Goal: Information Seeking & Learning: Find specific page/section

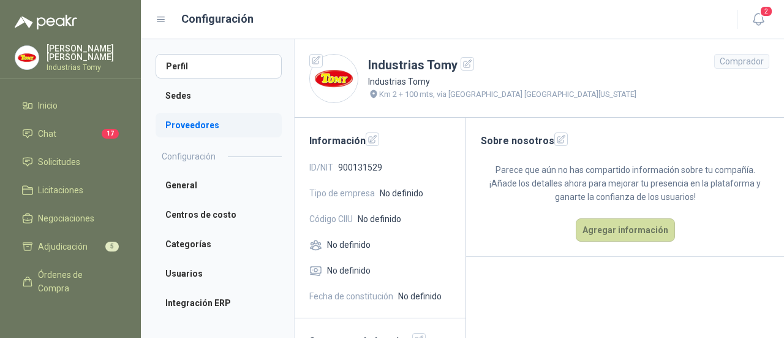
click at [181, 127] on li "Proveedores" at bounding box center [219, 125] width 126 height 25
click at [197, 125] on li "Proveedores" at bounding box center [219, 125] width 126 height 25
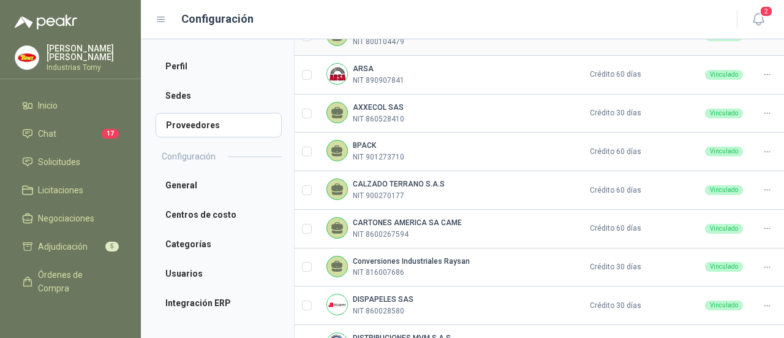
scroll to position [462, 0]
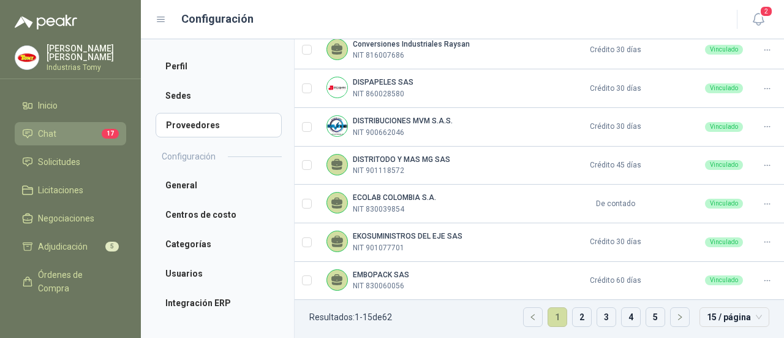
click at [75, 135] on li "Chat 17" at bounding box center [70, 133] width 97 height 13
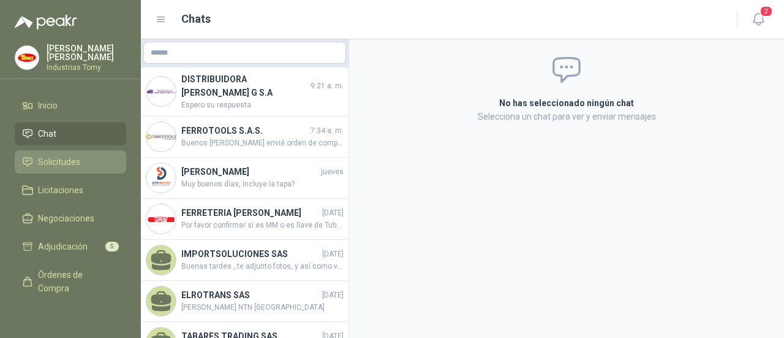
click at [69, 160] on span "Solicitudes" at bounding box center [59, 161] width 42 height 13
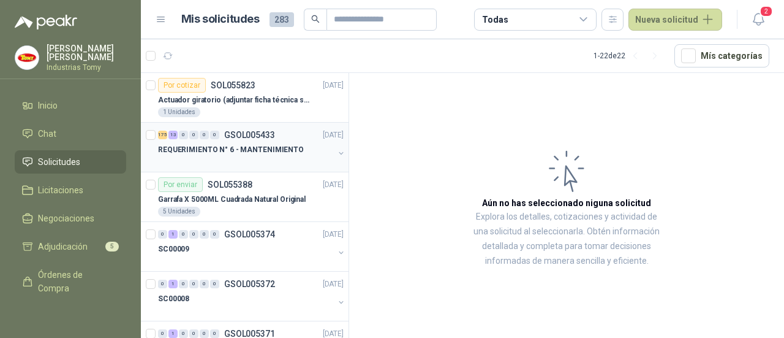
click at [254, 151] on p "REQUERIMIENTO N° 6 - MANTENIMIENTO" at bounding box center [231, 150] width 146 height 12
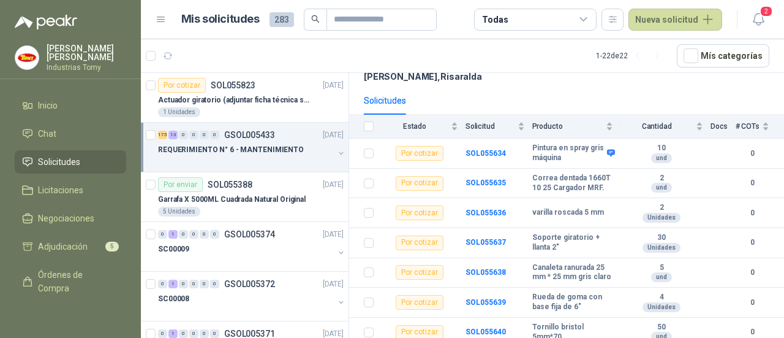
scroll to position [184, 0]
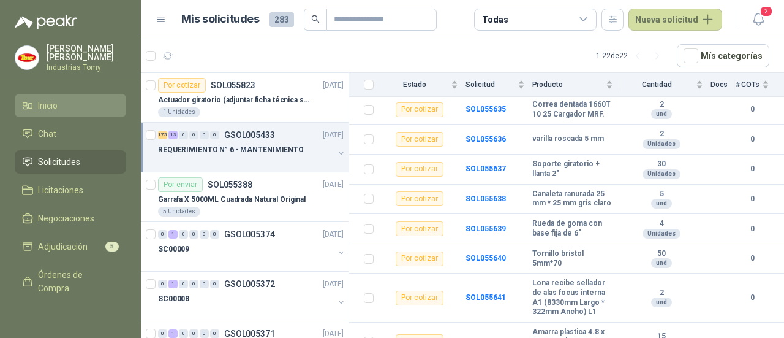
click at [73, 113] on link "Inicio" at bounding box center [71, 105] width 112 height 23
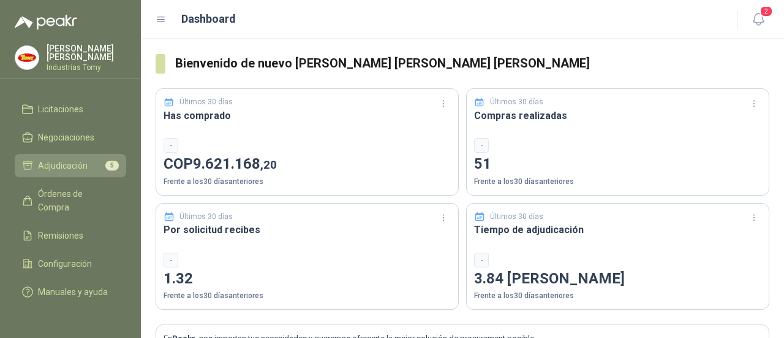
scroll to position [94, 0]
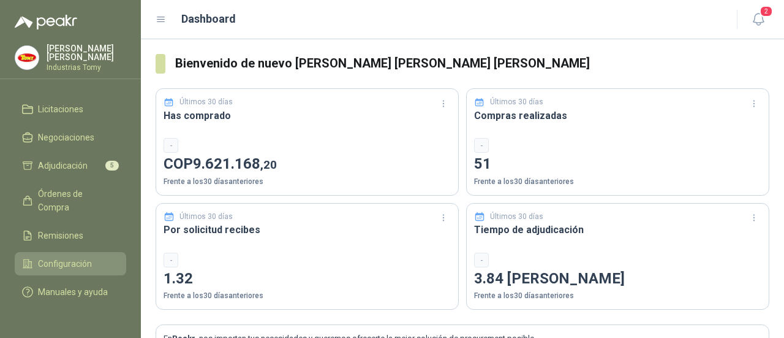
click at [63, 257] on span "Configuración" at bounding box center [65, 263] width 54 height 13
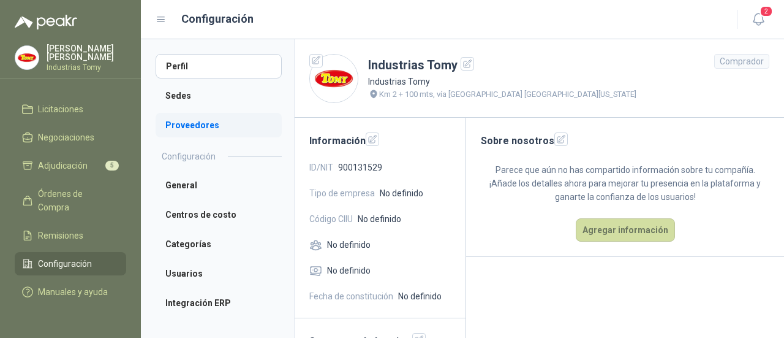
click at [183, 122] on li "Proveedores" at bounding box center [219, 125] width 126 height 25
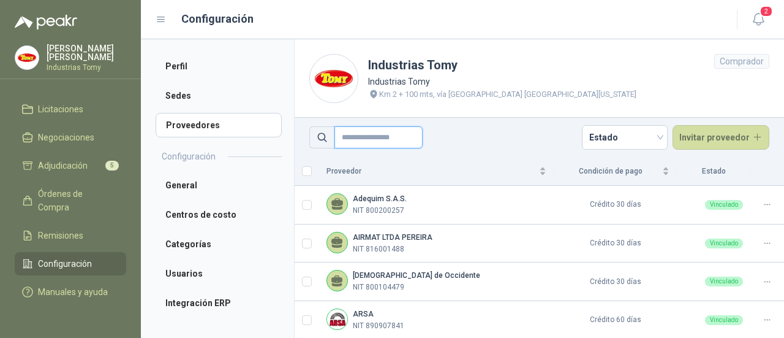
click at [390, 131] on input "text" at bounding box center [379, 137] width 88 height 22
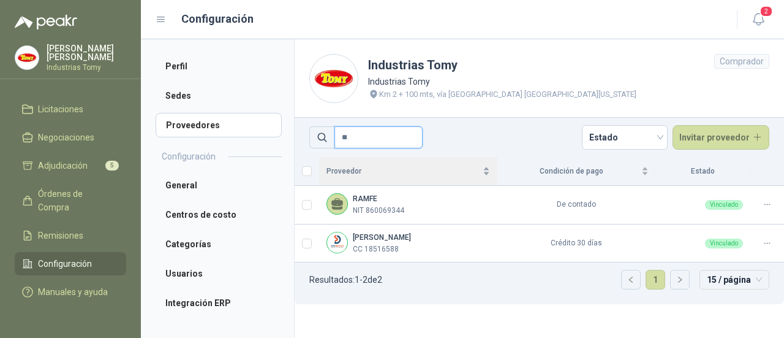
type input "*"
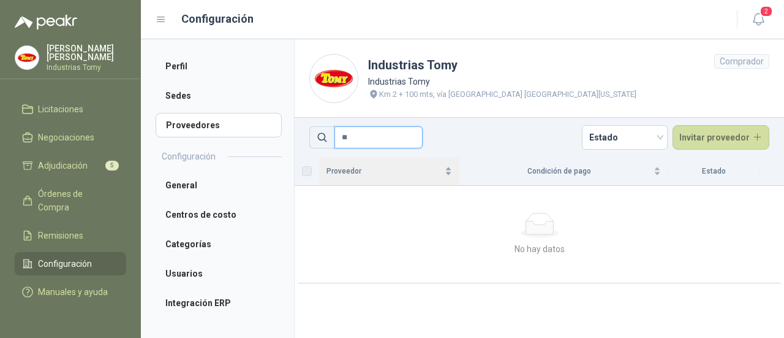
type input "*"
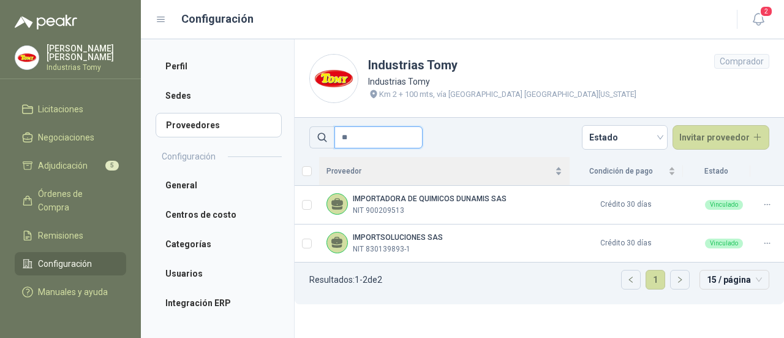
type input "*"
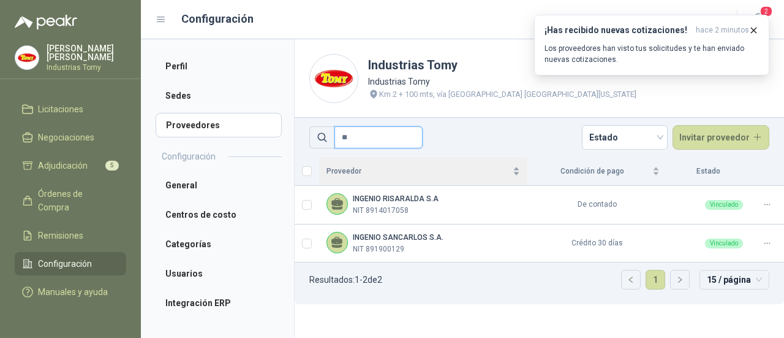
type input "*"
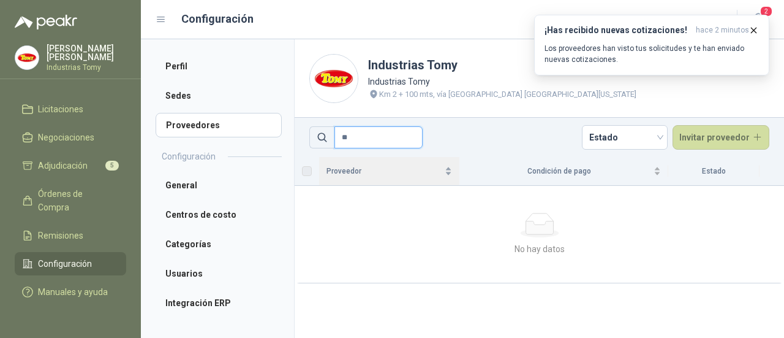
type input "*"
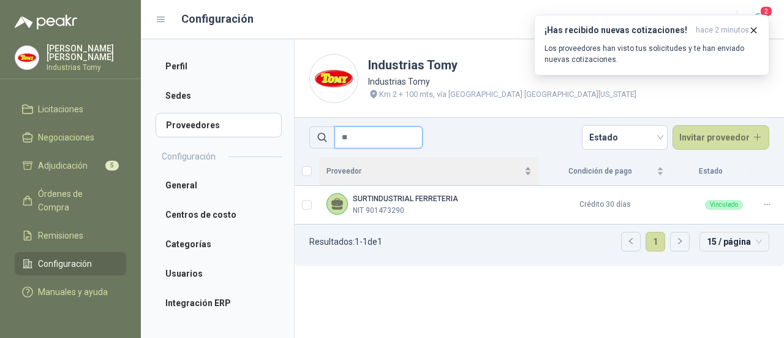
type input "*"
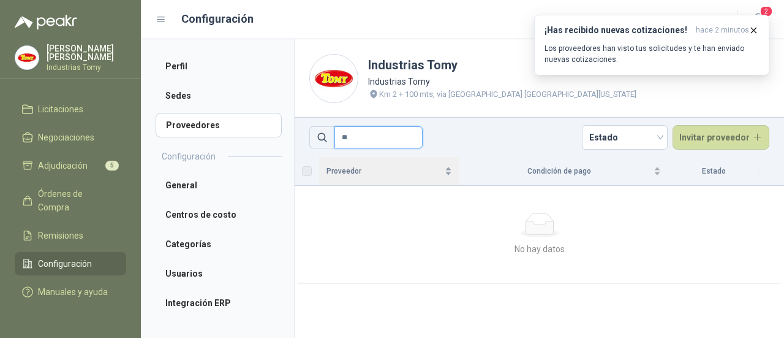
type input "*"
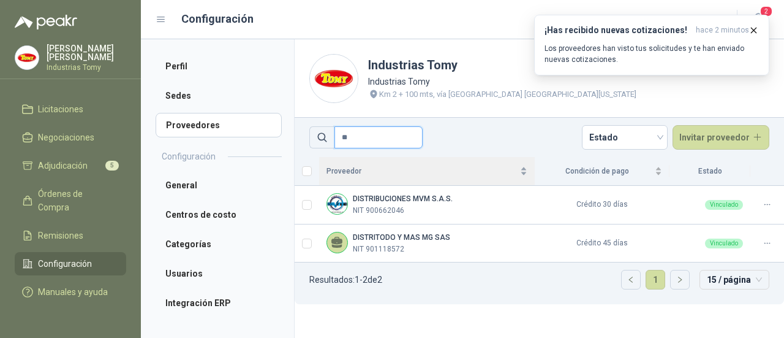
type input "*"
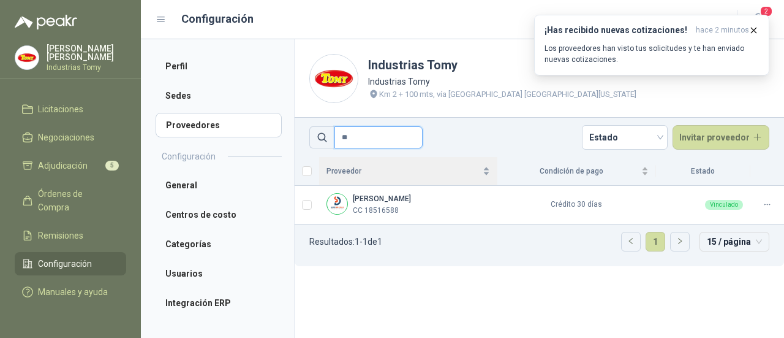
type input "*"
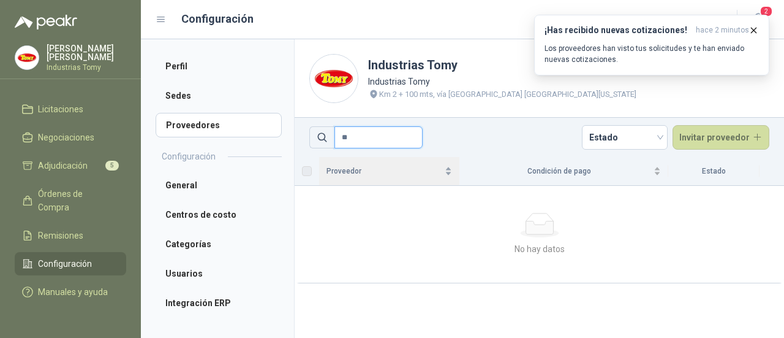
type input "*"
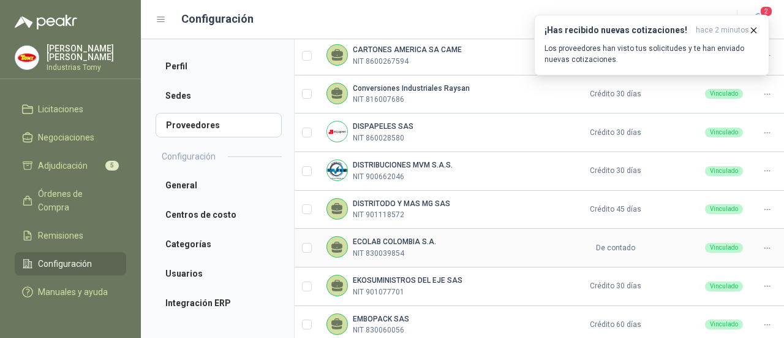
scroll to position [462, 0]
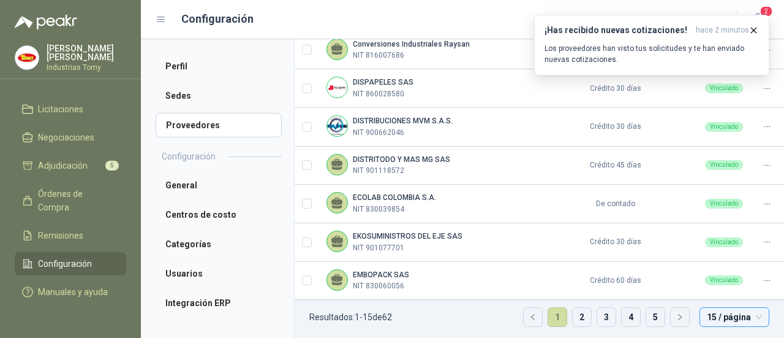
click at [754, 314] on div "15 / página" at bounding box center [735, 317] width 70 height 20
click at [745, 313] on span "15 / página" at bounding box center [734, 317] width 55 height 18
click at [677, 317] on button "button" at bounding box center [680, 317] width 18 height 18
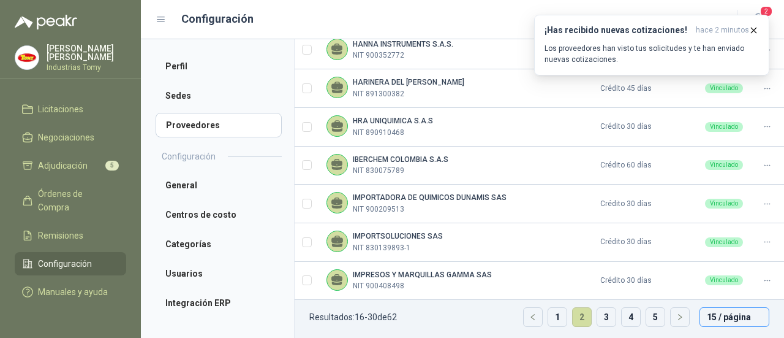
click at [707, 316] on span "15 / página" at bounding box center [734, 317] width 55 height 18
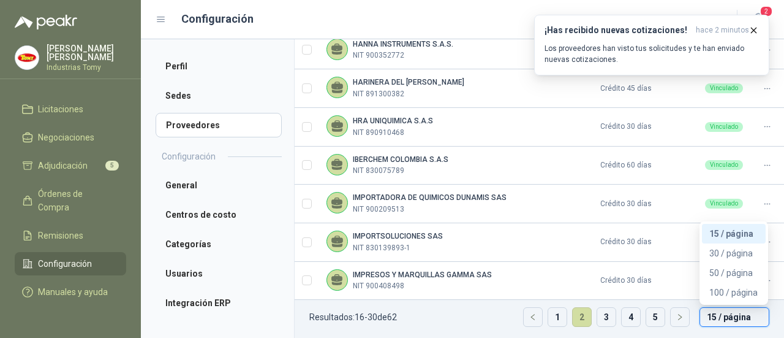
click at [720, 298] on div "15 / página 30 / página 50 / página 100 / página" at bounding box center [734, 262] width 69 height 83
click at [720, 296] on div "100 / página" at bounding box center [734, 292] width 64 height 20
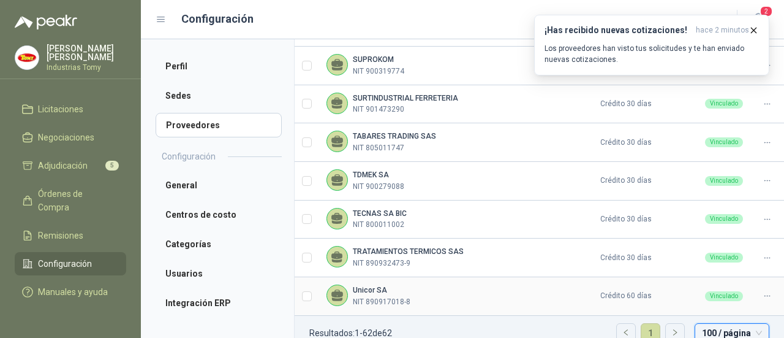
scroll to position [2259, 0]
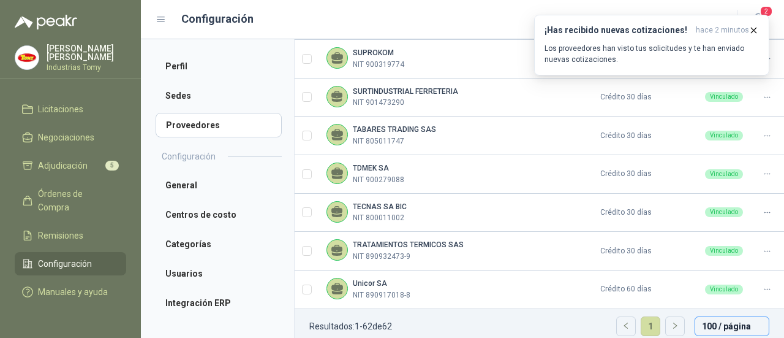
click at [727, 317] on span "100 / página" at bounding box center [732, 326] width 60 height 18
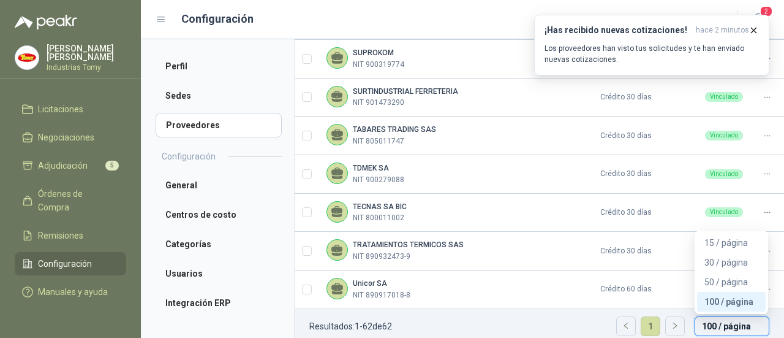
click at [722, 295] on div "100 / página" at bounding box center [732, 301] width 54 height 13
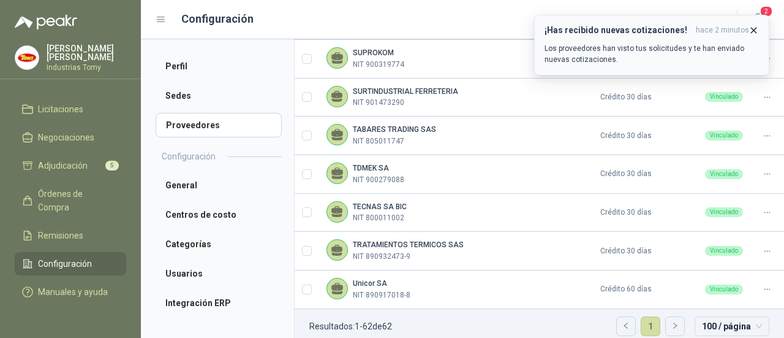
click at [756, 28] on icon "button" at bounding box center [754, 30] width 5 height 5
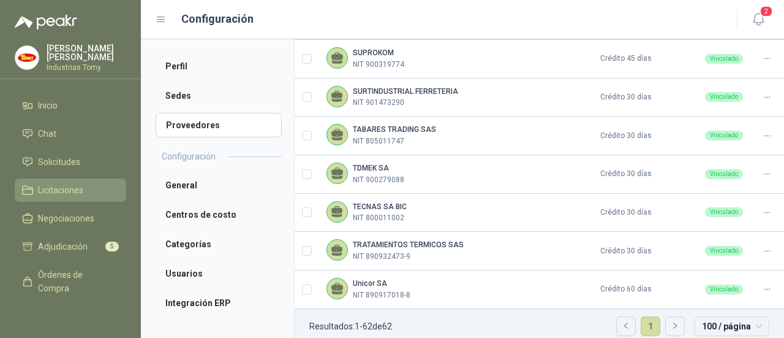
scroll to position [94, 0]
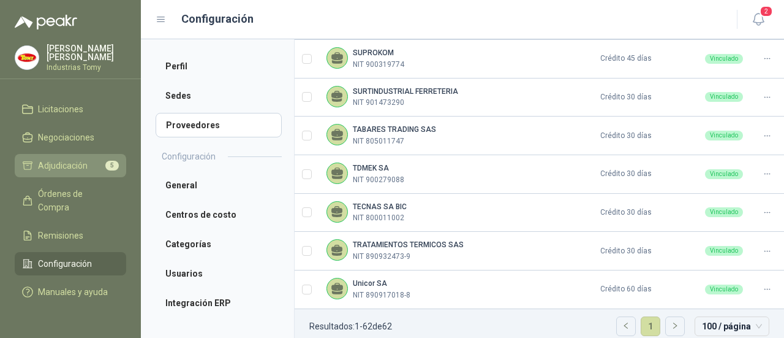
click at [71, 159] on span "Adjudicación" at bounding box center [63, 165] width 50 height 13
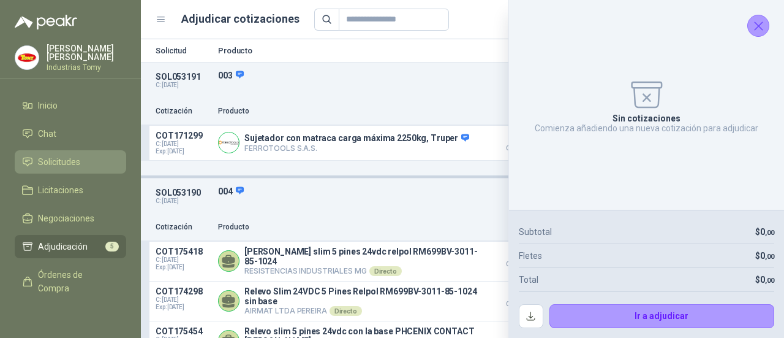
click at [75, 153] on link "Solicitudes" at bounding box center [71, 161] width 112 height 23
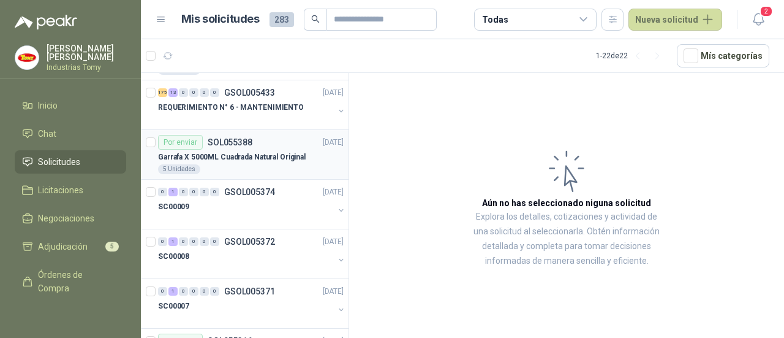
scroll to position [61, 0]
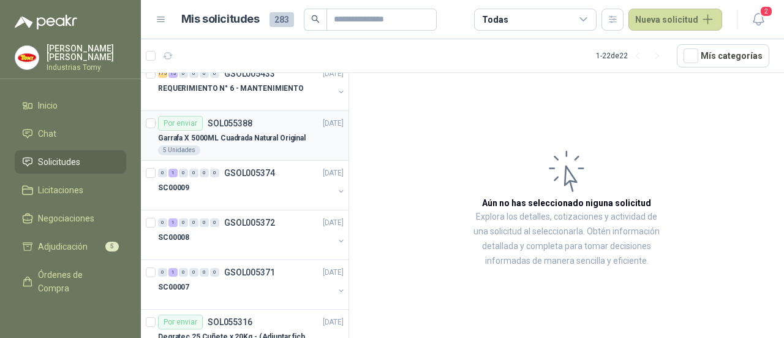
click at [283, 135] on p "Garrafa X 5000ML Cuadrada Natural Original" at bounding box center [232, 138] width 148 height 12
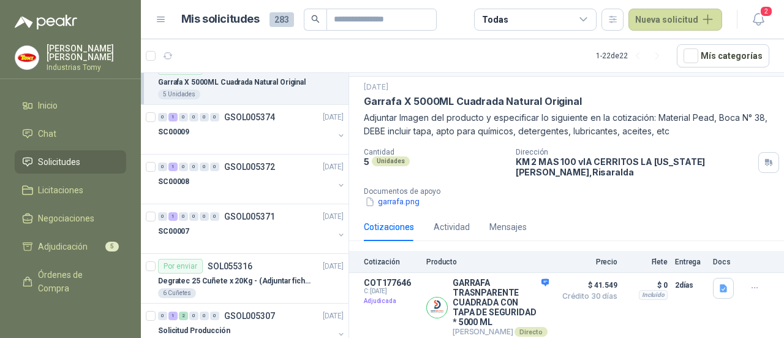
scroll to position [123, 0]
